Goal: Find specific page/section: Find specific page/section

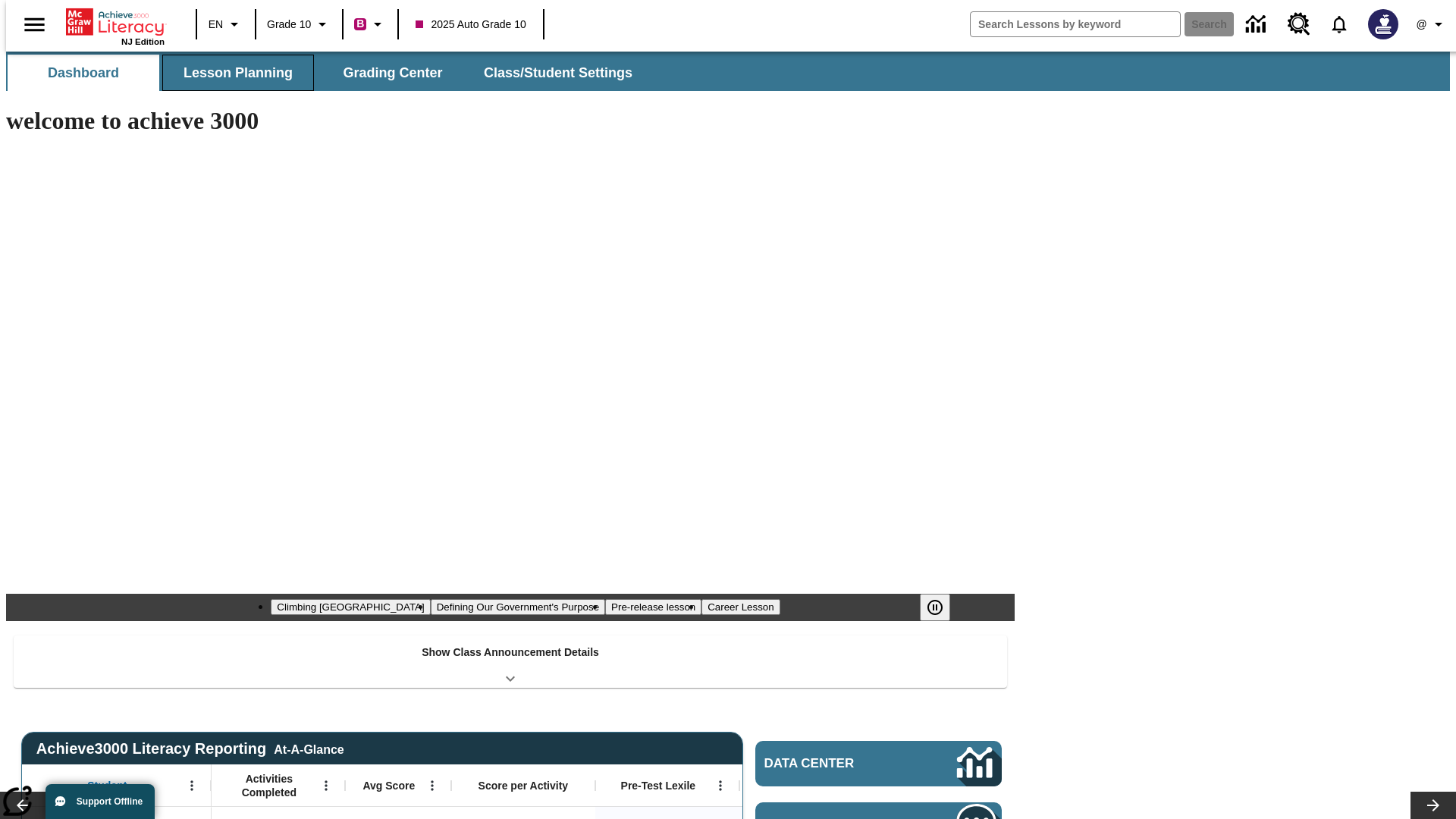
click at [232, 73] on button "Lesson Planning" at bounding box center [237, 73] width 151 height 36
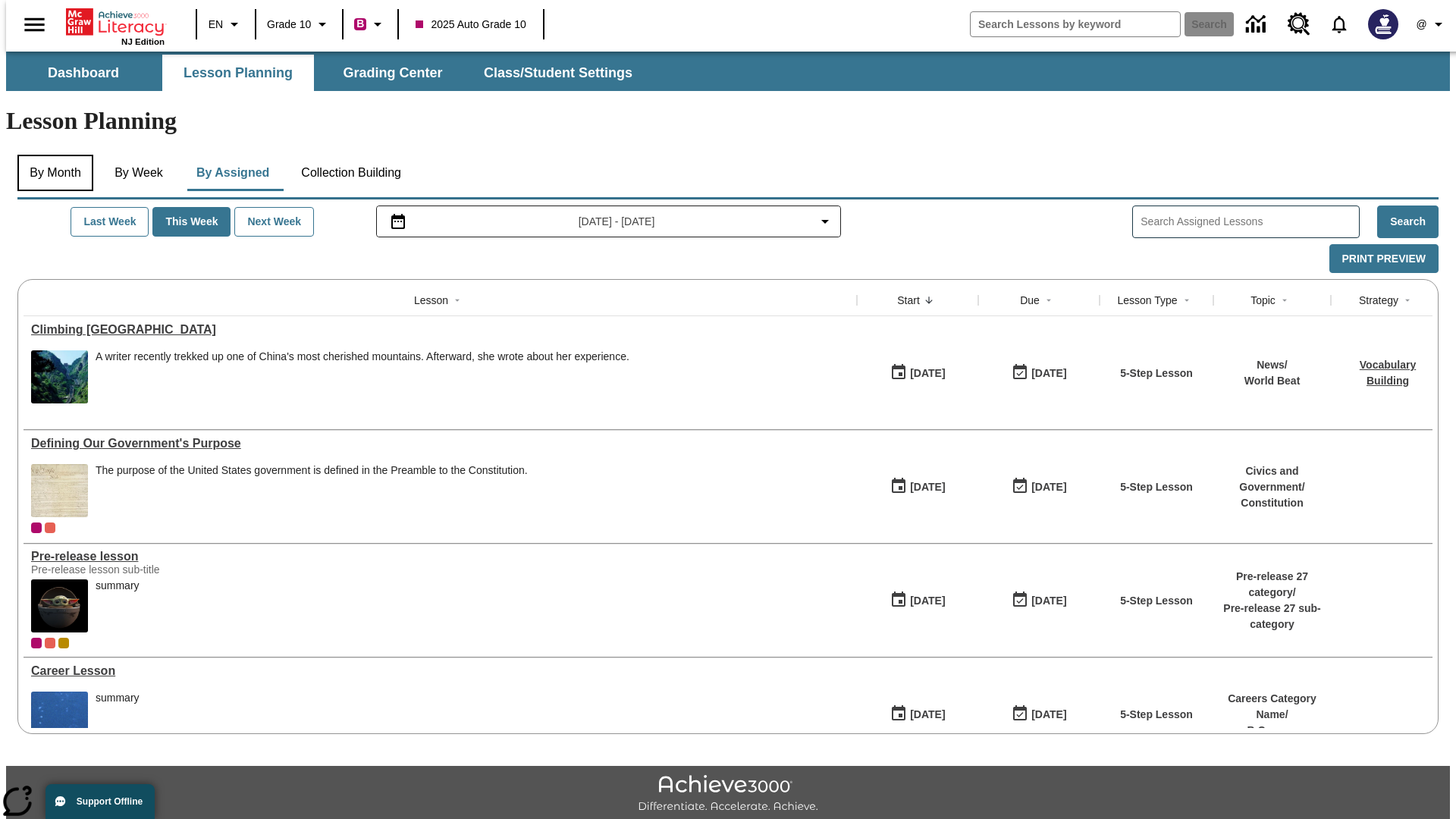
click at [51, 154] on button "By Month" at bounding box center [55, 172] width 76 height 36
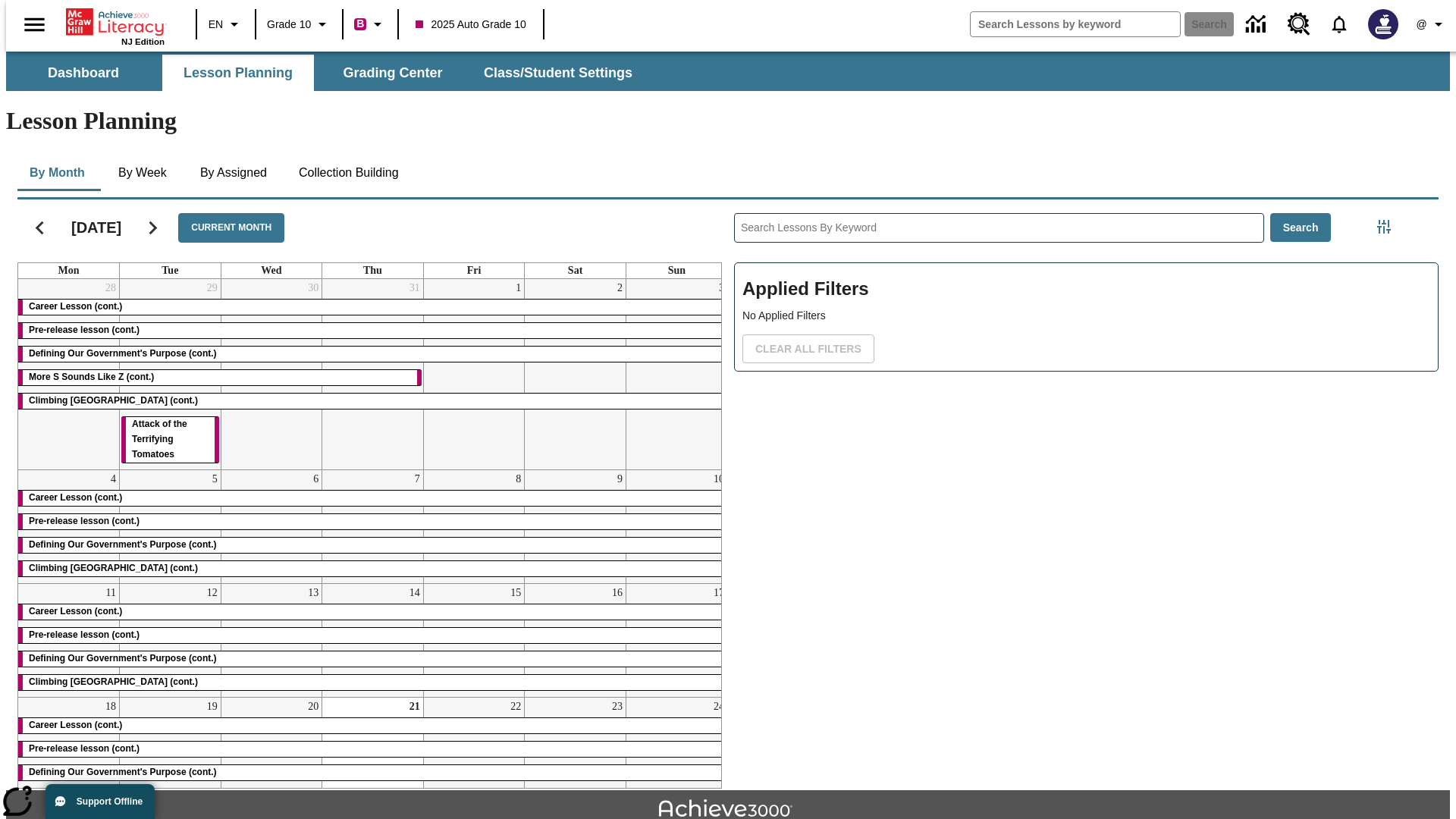
click at [366, 300] on div "Career Lesson (cont.)" at bounding box center [372, 307] width 709 height 15
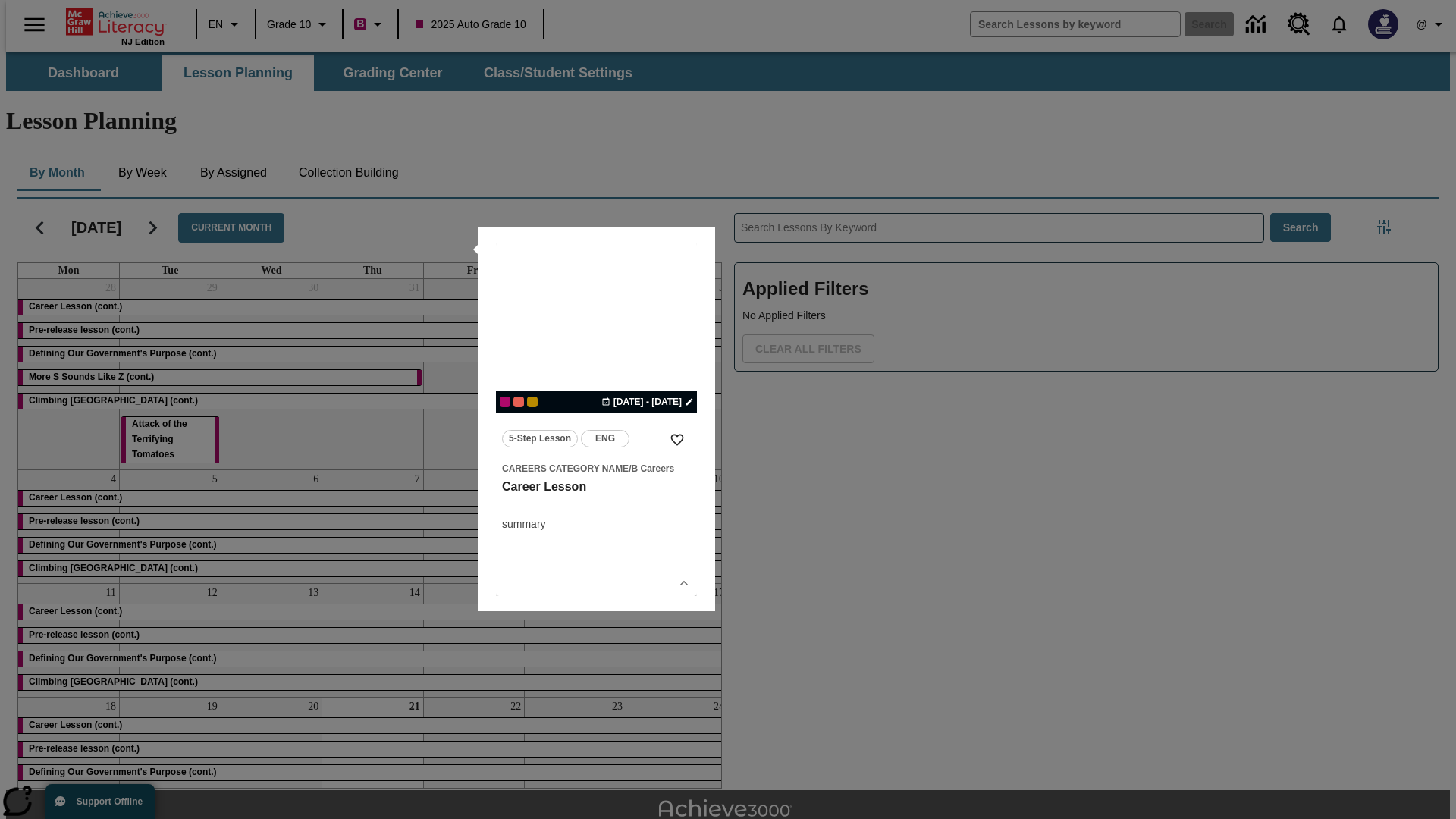
scroll to position [33, 0]
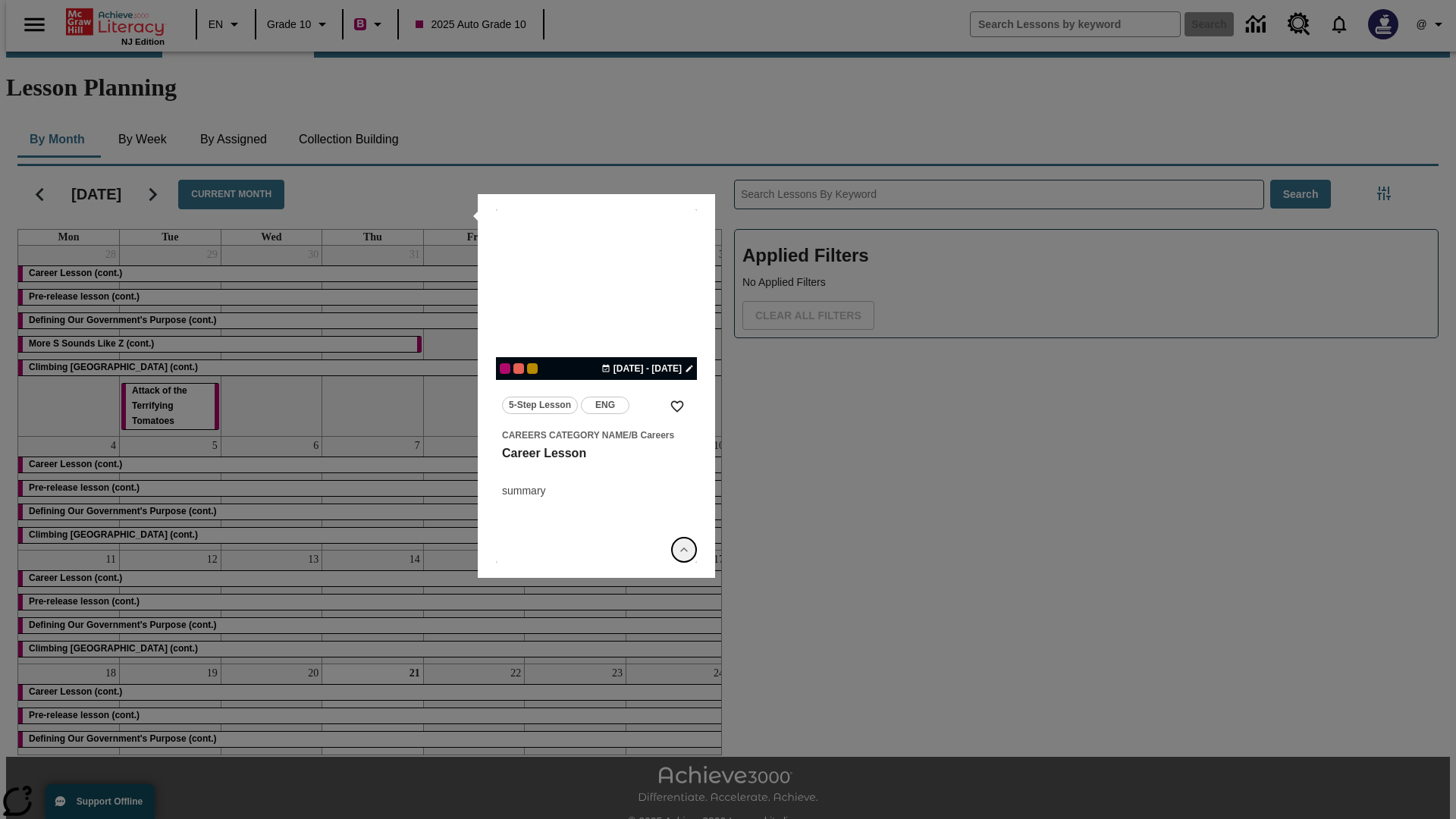
click at [684, 549] on icon "Show Details" at bounding box center [684, 549] width 15 height 15
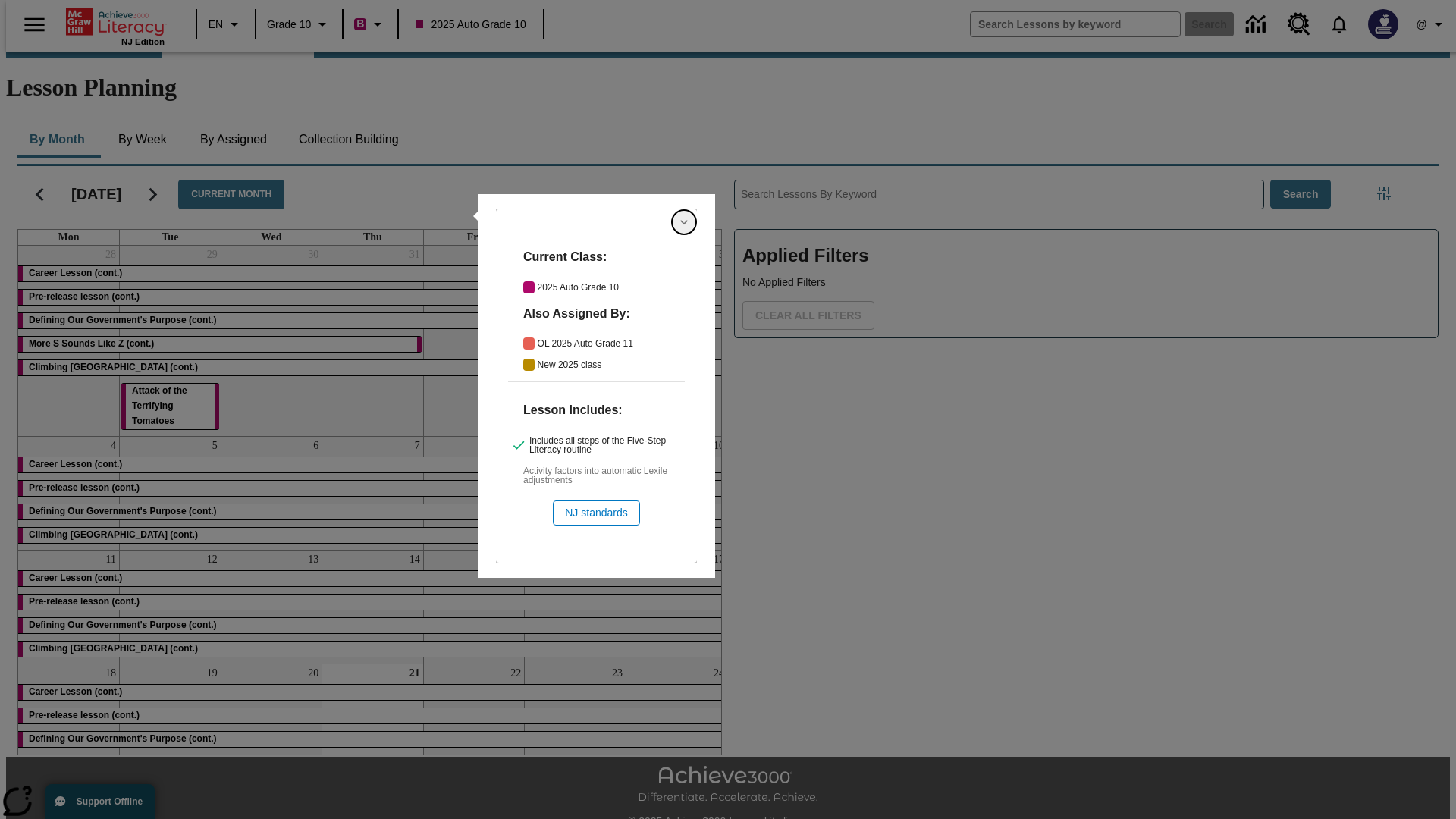
click at [684, 222] on icon "Hide Details" at bounding box center [684, 222] width 15 height 15
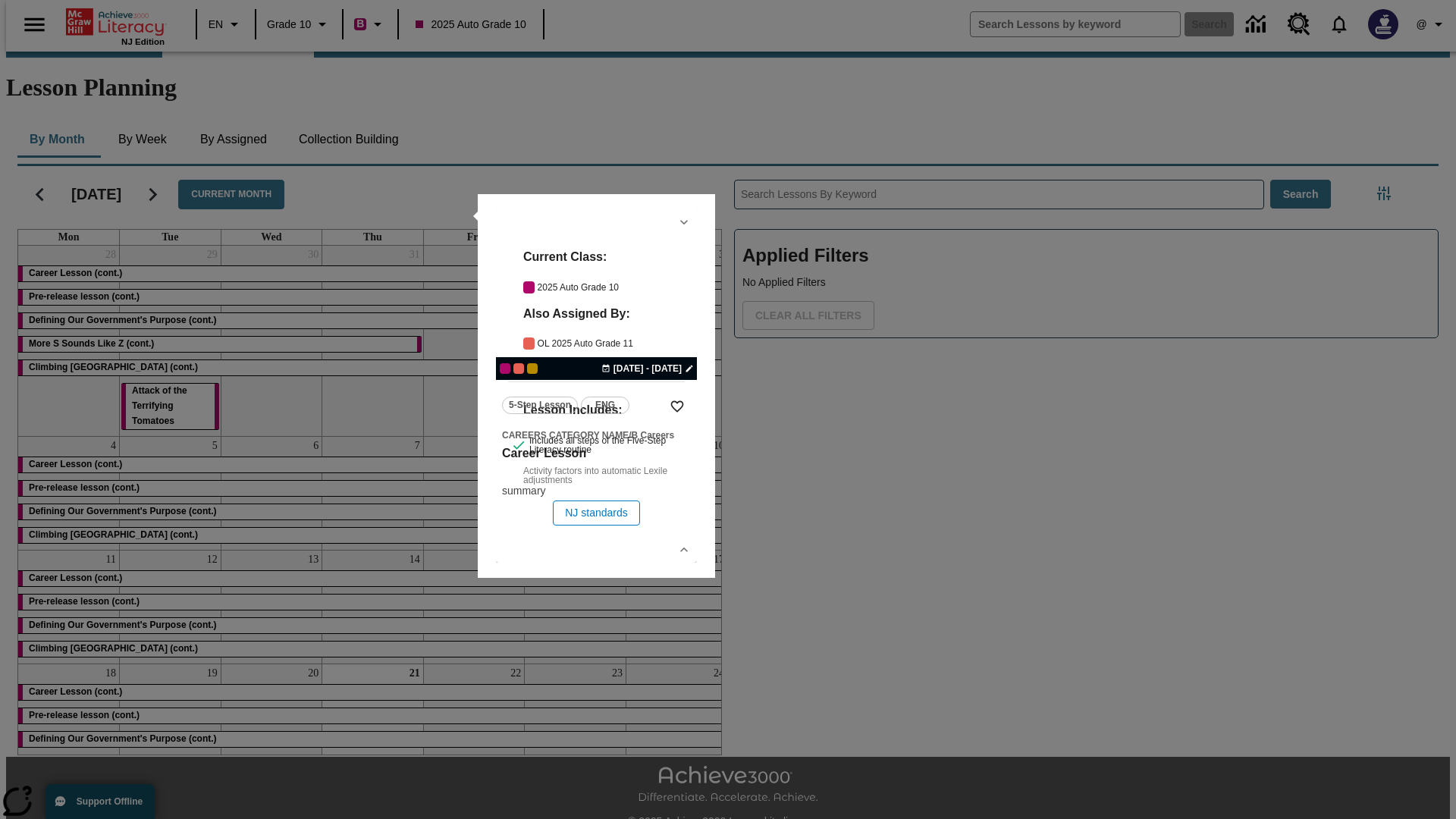
click at [596, 386] on link "lesson details" at bounding box center [596, 385] width 201 height 353
